Goal: Task Accomplishment & Management: Complete application form

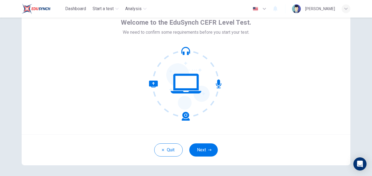
scroll to position [30, 0]
click at [200, 149] on button "Next" at bounding box center [203, 149] width 28 height 13
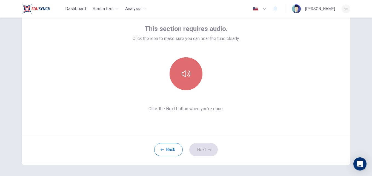
click at [180, 67] on button "button" at bounding box center [185, 73] width 33 height 33
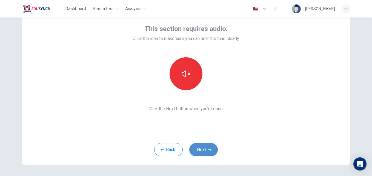
click at [204, 149] on button "Next" at bounding box center [203, 149] width 28 height 13
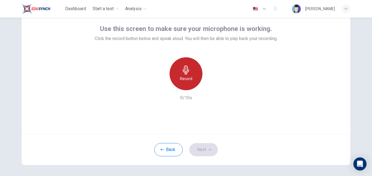
click at [187, 77] on h6 "Record" at bounding box center [186, 78] width 12 height 7
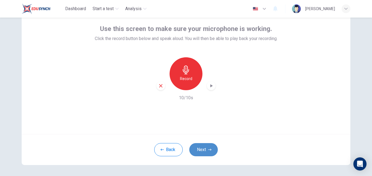
click at [198, 150] on button "Next" at bounding box center [203, 149] width 28 height 13
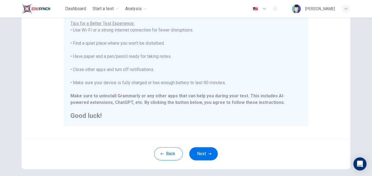
scroll to position [103, 0]
click at [204, 150] on button "Next" at bounding box center [203, 152] width 28 height 13
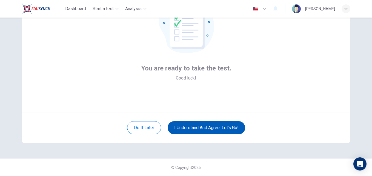
scroll to position [52, 0]
click at [206, 130] on button "I understand and agree. Let’s go!" at bounding box center [206, 127] width 77 height 13
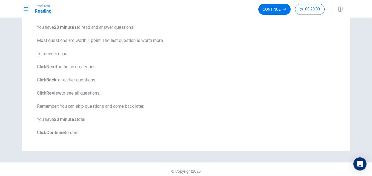
scroll to position [59, 0]
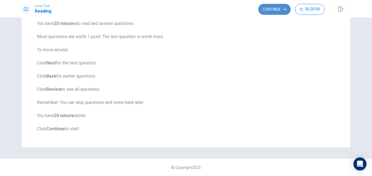
click at [278, 8] on button "Continue" at bounding box center [274, 9] width 32 height 11
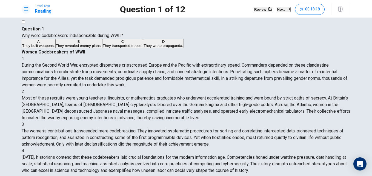
scroll to position [54, 0]
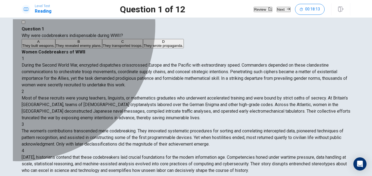
click at [56, 44] on div "B" at bounding box center [79, 41] width 46 height 4
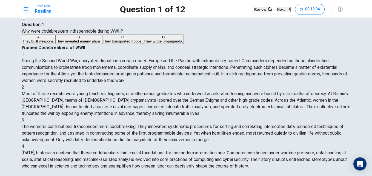
scroll to position [0, 0]
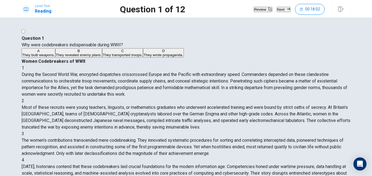
click at [277, 12] on button "Next" at bounding box center [284, 9] width 14 height 5
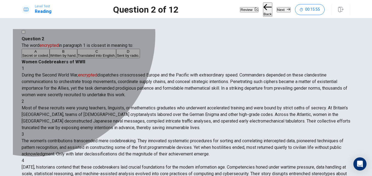
click at [49, 57] on span "Secret or coded." at bounding box center [35, 55] width 27 height 4
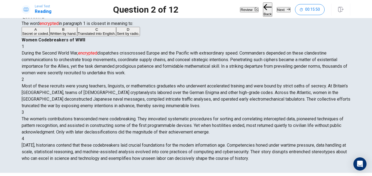
scroll to position [21, 0]
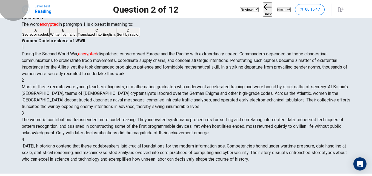
click at [280, 10] on button "Next" at bounding box center [284, 9] width 14 height 5
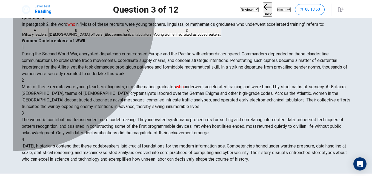
click at [153, 32] on div "D" at bounding box center [186, 30] width 67 height 4
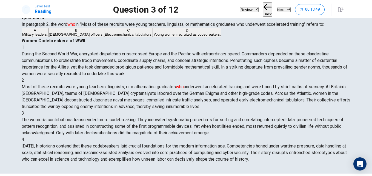
click at [279, 8] on button "Next" at bounding box center [284, 9] width 14 height 5
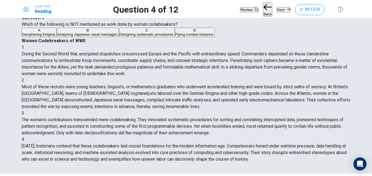
click at [175, 32] on div "D" at bounding box center [194, 30] width 39 height 4
click at [277, 12] on button "Next" at bounding box center [284, 9] width 14 height 5
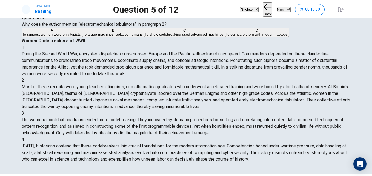
click at [38, 32] on div "A" at bounding box center [51, 30] width 59 height 4
click at [277, 10] on button "Next" at bounding box center [284, 9] width 14 height 5
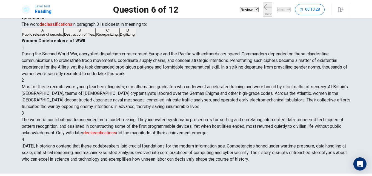
scroll to position [54, 0]
drag, startPoint x: 301, startPoint y: 137, endPoint x: 298, endPoint y: 137, distance: 3.6
click at [298, 137] on div "1 During the Second World War, encrypted dispatches crisscrossed Europe and the…" at bounding box center [186, 103] width 329 height 118
click at [38, 32] on div "A" at bounding box center [42, 30] width 41 height 4
click at [277, 10] on button "Next" at bounding box center [284, 9] width 14 height 5
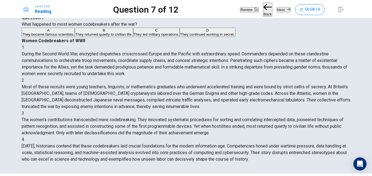
click at [75, 32] on div "B" at bounding box center [103, 30] width 57 height 4
click at [280, 9] on button "Next" at bounding box center [284, 9] width 14 height 5
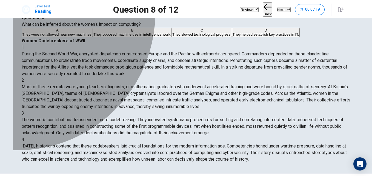
click at [36, 32] on div "A" at bounding box center [57, 30] width 70 height 4
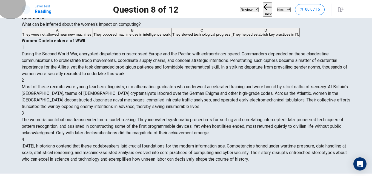
click at [277, 8] on button "Next" at bounding box center [284, 9] width 14 height 5
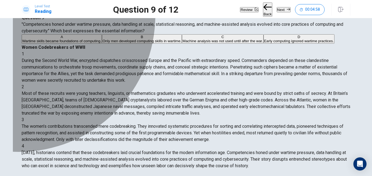
click at [37, 39] on div "A" at bounding box center [61, 37] width 79 height 4
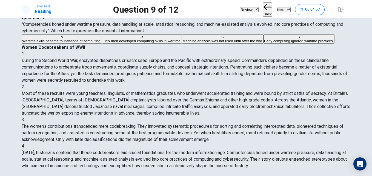
click at [281, 9] on button "Next" at bounding box center [284, 9] width 14 height 5
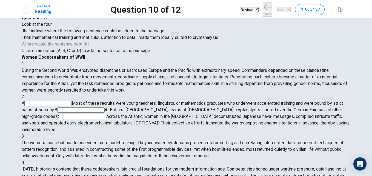
scroll to position [11, 0]
click at [72, 101] on input at bounding box center [47, 103] width 47 height 5
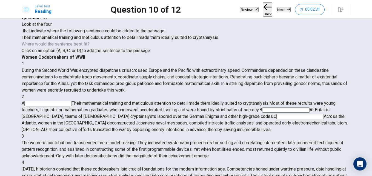
click at [277, 11] on button "Next" at bounding box center [284, 9] width 14 height 5
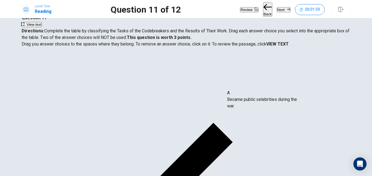
drag, startPoint x: 69, startPoint y: 105, endPoint x: 271, endPoint y: 103, distance: 202.1
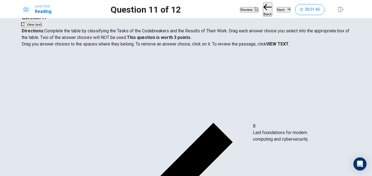
drag, startPoint x: 75, startPoint y: 108, endPoint x: 298, endPoint y: 136, distance: 225.2
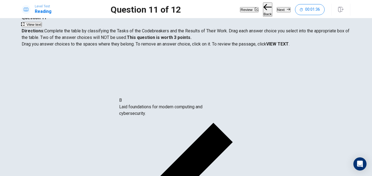
drag, startPoint x: 266, startPoint y: 133, endPoint x: 138, endPoint y: 104, distance: 131.2
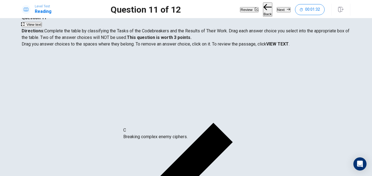
drag, startPoint x: 63, startPoint y: 111, endPoint x: 157, endPoint y: 145, distance: 99.8
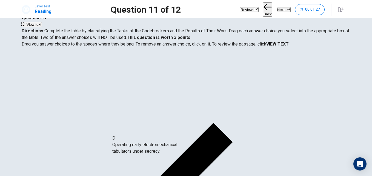
drag, startPoint x: 65, startPoint y: 115, endPoint x: 151, endPoint y: 159, distance: 96.4
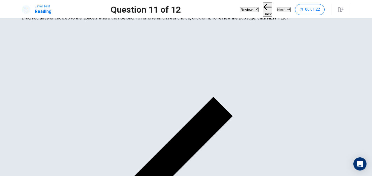
scroll to position [48, 0]
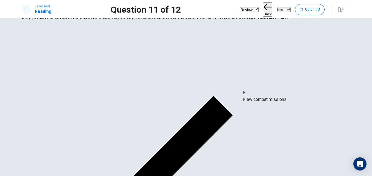
drag, startPoint x: 69, startPoint y: 77, endPoint x: 284, endPoint y: 101, distance: 216.0
drag, startPoint x: 74, startPoint y: 83, endPoint x: 165, endPoint y: 162, distance: 120.1
drag, startPoint x: 67, startPoint y: 76, endPoint x: 157, endPoint y: 153, distance: 118.2
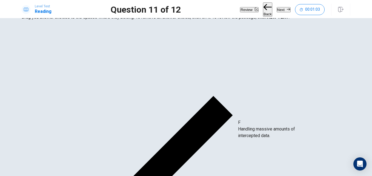
drag, startPoint x: 63, startPoint y: 80, endPoint x: 273, endPoint y: 131, distance: 216.9
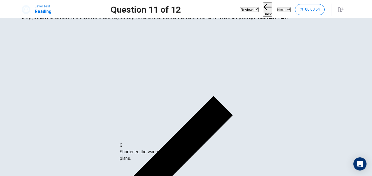
drag, startPoint x: 63, startPoint y: 105, endPoint x: 160, endPoint y: 157, distance: 109.6
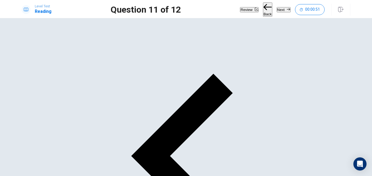
scroll to position [71, 0]
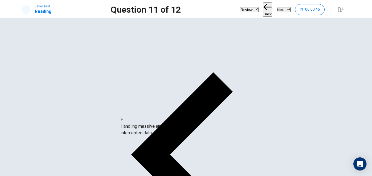
drag, startPoint x: 62, startPoint y: 57, endPoint x: 153, endPoint y: 133, distance: 118.0
click at [278, 10] on button "Next" at bounding box center [284, 9] width 14 height 5
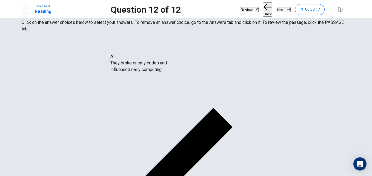
drag, startPoint x: 78, startPoint y: 65, endPoint x: 170, endPoint y: 69, distance: 91.8
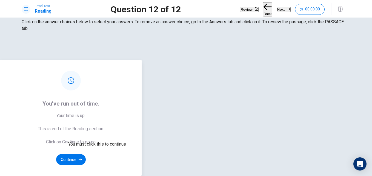
click at [300, 175] on div at bounding box center [186, 176] width 372 height 0
click at [86, 154] on button "Continue" at bounding box center [71, 159] width 30 height 11
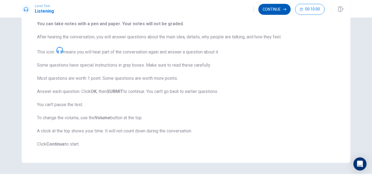
drag, startPoint x: 269, startPoint y: 15, endPoint x: 270, endPoint y: 10, distance: 5.0
click at [270, 10] on div "Continue 00:10:00" at bounding box center [301, 9] width 97 height 12
click at [270, 10] on button "Continue" at bounding box center [274, 9] width 32 height 11
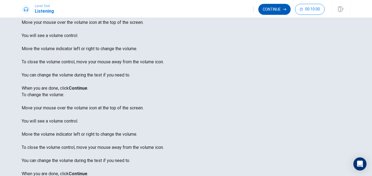
click at [270, 10] on button "Continue" at bounding box center [274, 9] width 32 height 11
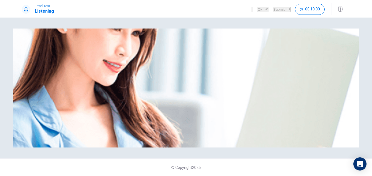
scroll to position [0, 0]
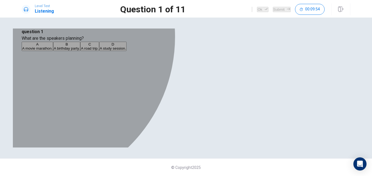
click at [98, 46] on div "C" at bounding box center [90, 44] width 18 height 4
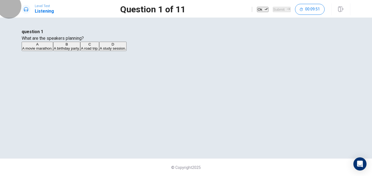
click at [257, 10] on button "Ok" at bounding box center [262, 9] width 11 height 5
click at [275, 10] on button "Submit" at bounding box center [282, 9] width 18 height 5
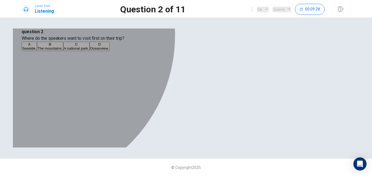
click at [36, 46] on div "A" at bounding box center [29, 44] width 14 height 4
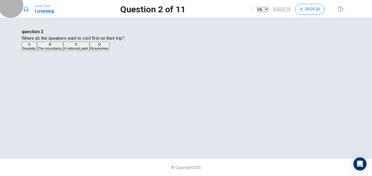
click at [257, 9] on button "Ok" at bounding box center [262, 9] width 11 height 5
click at [278, 8] on button "Submit" at bounding box center [282, 9] width 18 height 5
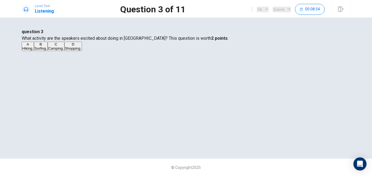
click at [64, 46] on div "C" at bounding box center [56, 44] width 16 height 4
click at [34, 51] on button "A Hiking." at bounding box center [28, 46] width 12 height 9
click at [257, 9] on button "Ok" at bounding box center [262, 9] width 11 height 5
click at [274, 8] on button "Submit" at bounding box center [282, 9] width 18 height 5
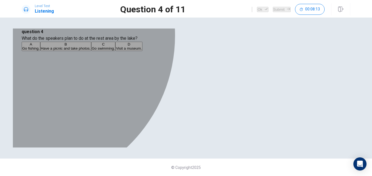
click at [91, 46] on div "B" at bounding box center [66, 44] width 50 height 4
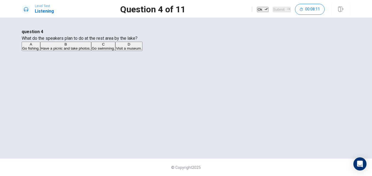
click at [257, 11] on button "Ok" at bounding box center [262, 9] width 11 height 5
click at [273, 8] on button "Submit" at bounding box center [282, 9] width 18 height 5
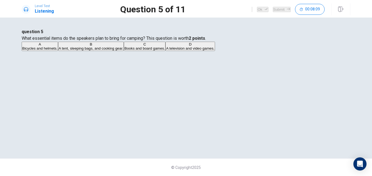
click at [272, 8] on div "Ok Submit 00:08:09" at bounding box center [287, 9] width 73 height 11
click at [111, 46] on div "B" at bounding box center [91, 44] width 65 height 4
click at [257, 10] on button "Ok" at bounding box center [262, 9] width 11 height 5
click at [278, 10] on button "Submit" at bounding box center [282, 9] width 18 height 5
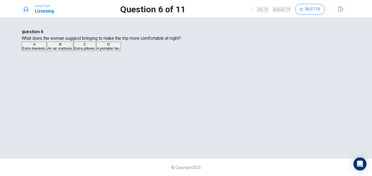
click at [73, 46] on div "B" at bounding box center [59, 44] width 25 height 4
click at [46, 50] on span "Extra blankets." at bounding box center [34, 48] width 24 height 4
click at [73, 50] on span "An air mattress." at bounding box center [59, 48] width 25 height 4
click at [257, 9] on button "Ok" at bounding box center [262, 9] width 11 height 5
click at [275, 7] on button "Submit" at bounding box center [282, 9] width 18 height 5
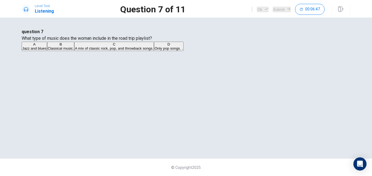
click at [108, 46] on div "C" at bounding box center [114, 44] width 79 height 4
click at [257, 9] on button "Ok" at bounding box center [262, 9] width 11 height 5
click at [273, 9] on button "Submit" at bounding box center [282, 9] width 18 height 5
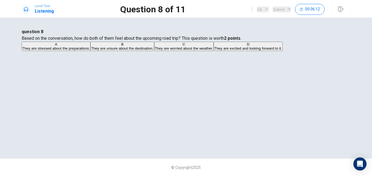
click at [214, 46] on div "D" at bounding box center [248, 44] width 68 height 4
click at [257, 7] on button "Ok" at bounding box center [262, 9] width 11 height 5
click at [273, 9] on button "Submit" at bounding box center [282, 9] width 18 height 5
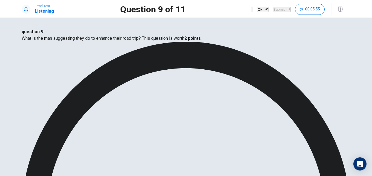
click at [257, 8] on button "Ok" at bounding box center [262, 9] width 11 height 5
click at [273, 9] on button "Submit" at bounding box center [282, 9] width 18 height 5
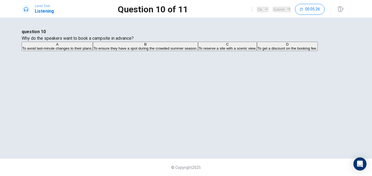
click at [92, 46] on div "A" at bounding box center [57, 44] width 70 height 4
click at [257, 8] on button "Ok" at bounding box center [262, 9] width 11 height 5
click at [277, 11] on button "Submit" at bounding box center [282, 9] width 18 height 5
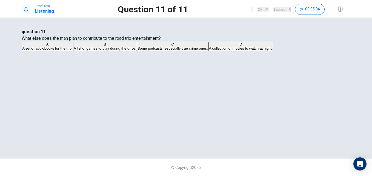
click at [73, 50] on span "A set of audiobooks for the trip." at bounding box center [47, 48] width 50 height 4
click at [257, 10] on button "Ok" at bounding box center [262, 9] width 11 height 5
click at [278, 8] on button "Submit" at bounding box center [282, 9] width 18 height 5
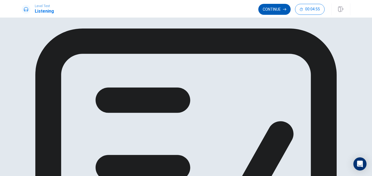
click at [273, 10] on button "Continue" at bounding box center [274, 9] width 32 height 11
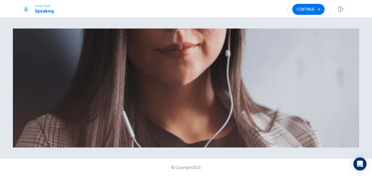
scroll to position [30, 0]
click at [309, 8] on button "Continue" at bounding box center [308, 9] width 32 height 11
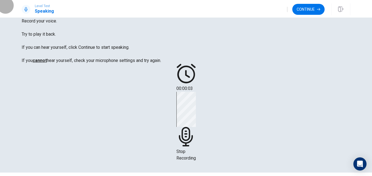
click at [287, 11] on icon "button" at bounding box center [287, 11] width 0 height 0
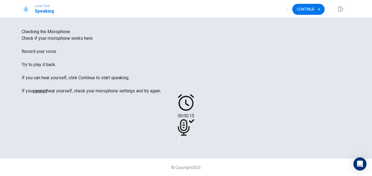
click at [180, 143] on button "Play Audio" at bounding box center [179, 140] width 1 height 5
click at [194, 119] on icon at bounding box center [186, 127] width 16 height 16
click at [179, 143] on button "Record Again" at bounding box center [178, 140] width 1 height 5
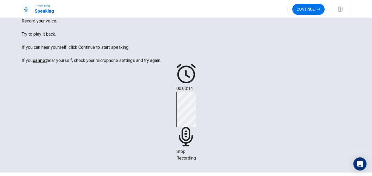
click at [196, 121] on div "Stop Recording" at bounding box center [185, 127] width 19 height 70
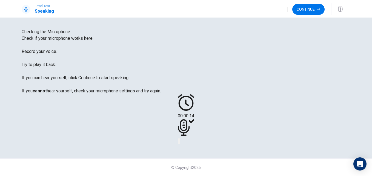
click at [178, 142] on icon "Record Again" at bounding box center [178, 142] width 0 height 0
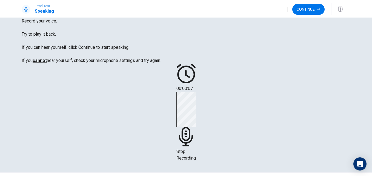
click at [192, 127] on icon at bounding box center [185, 136] width 14 height 19
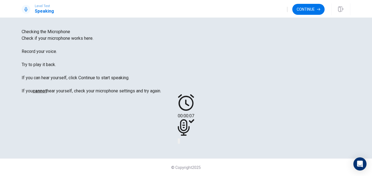
click at [180, 142] on button "Play Audio" at bounding box center [179, 140] width 1 height 5
click at [309, 9] on button "Continue" at bounding box center [308, 9] width 32 height 11
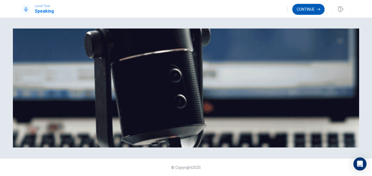
click at [307, 11] on button "Continue" at bounding box center [308, 9] width 32 height 11
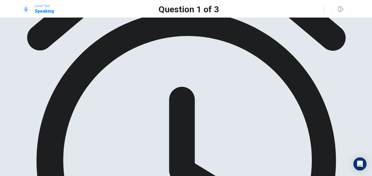
scroll to position [59, 0]
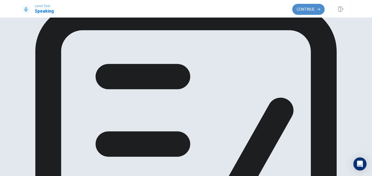
click at [300, 10] on button "Continue" at bounding box center [308, 9] width 32 height 11
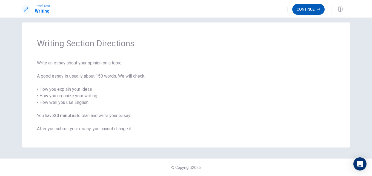
click at [306, 7] on button "Continue" at bounding box center [308, 9] width 32 height 11
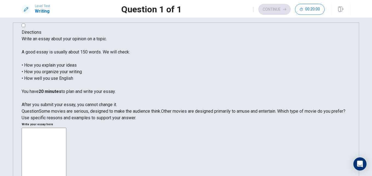
scroll to position [59, 0]
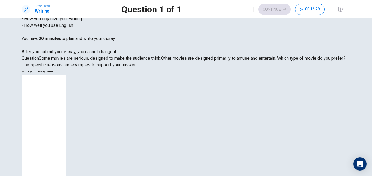
click at [66, 75] on textarea at bounding box center [44, 150] width 45 height 151
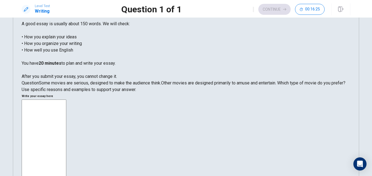
scroll to position [27, 0]
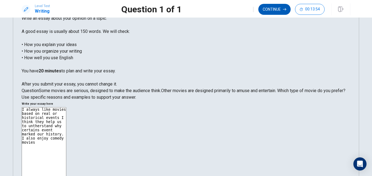
type textarea "I always like movies based on real or historical events I think they help us to…"
click at [272, 11] on button "Continue" at bounding box center [274, 9] width 32 height 11
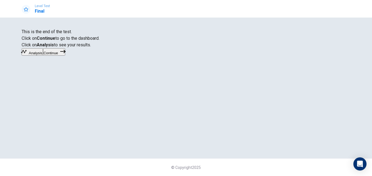
scroll to position [24, 0]
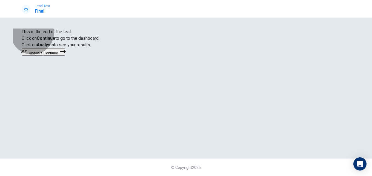
click at [65, 56] on button "Continue" at bounding box center [54, 51] width 22 height 7
